Goal: Find specific page/section: Find specific page/section

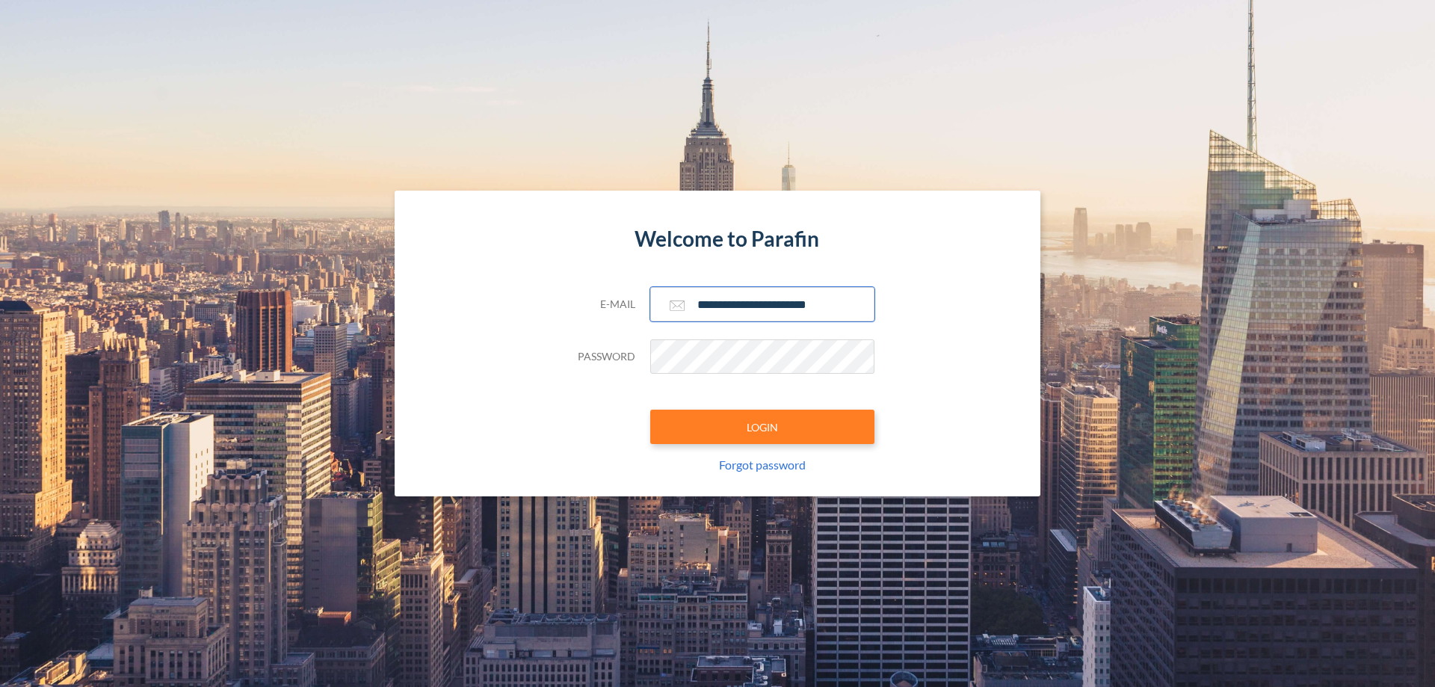
type input "**********"
click at [762, 427] on button "LOGIN" at bounding box center [762, 427] width 224 height 34
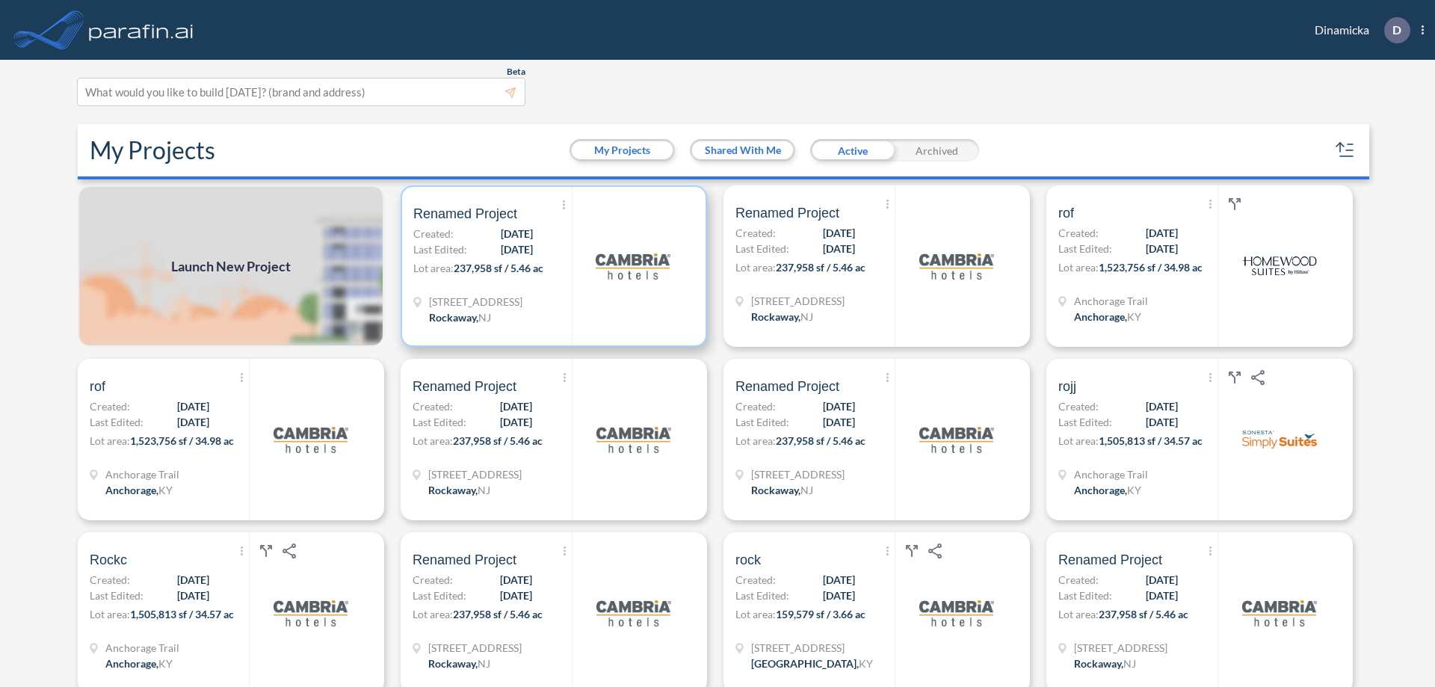
scroll to position [4, 0]
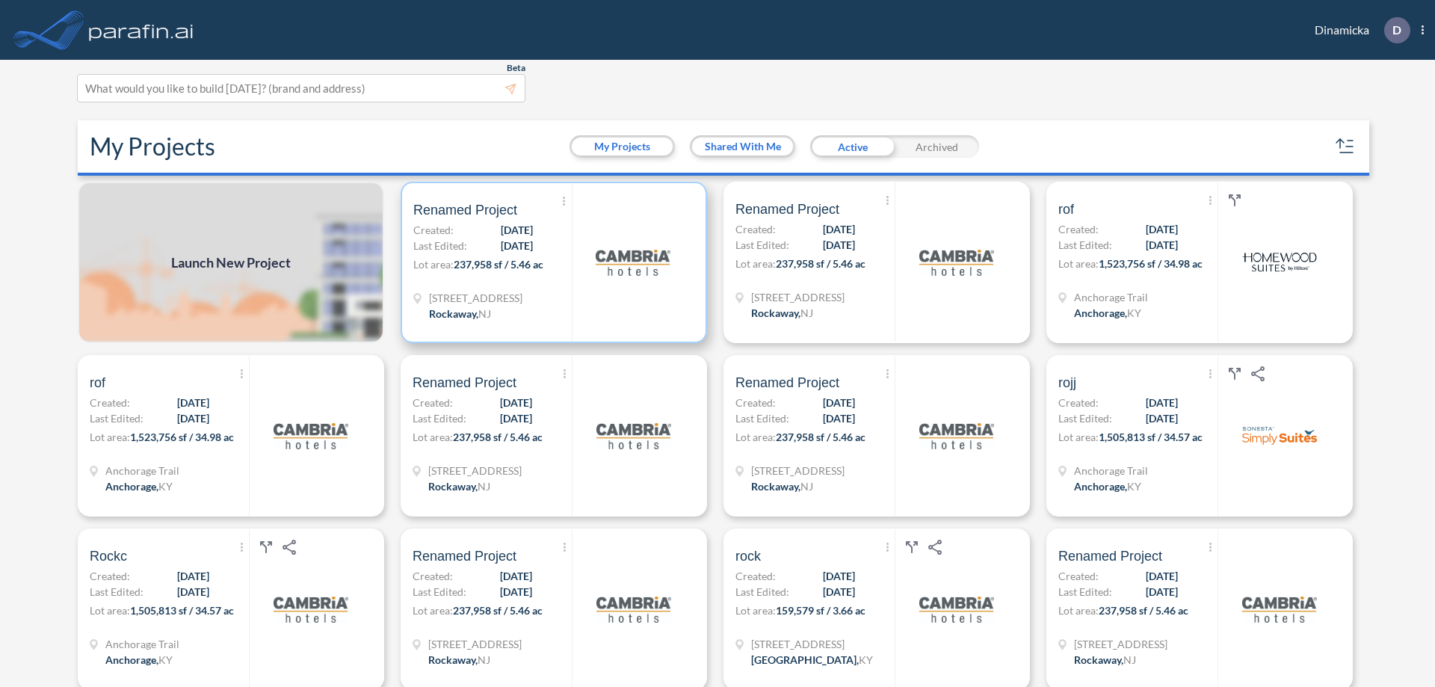
click at [551, 262] on p "Lot area: 237,958 sf / 5.46 ac" at bounding box center [492, 267] width 158 height 22
